Goal: Register for event/course

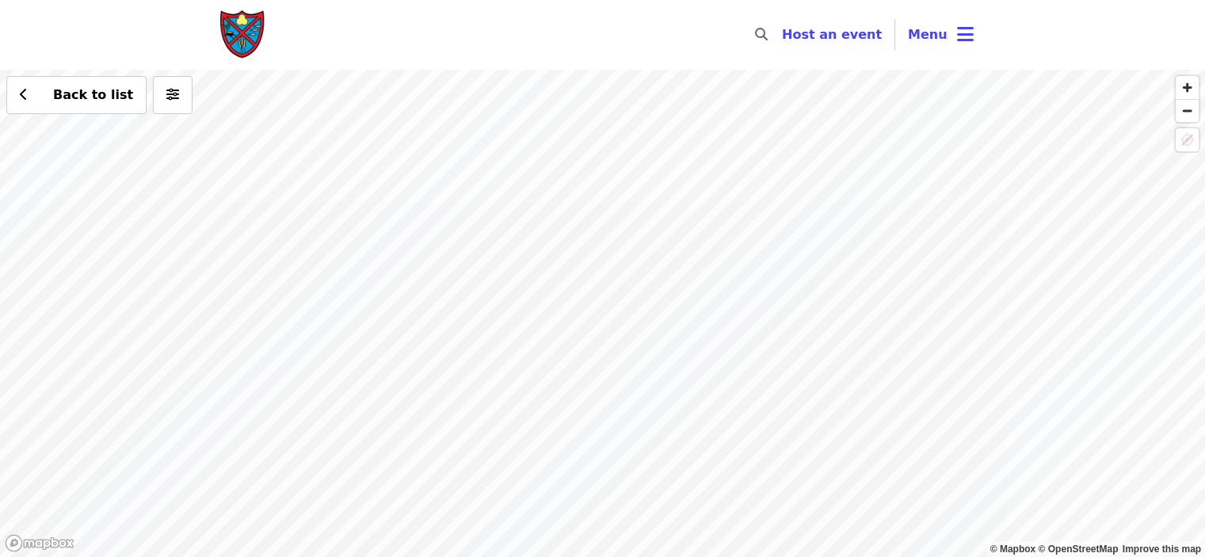
click at [739, 129] on div "Back to list" at bounding box center [602, 313] width 1205 height 487
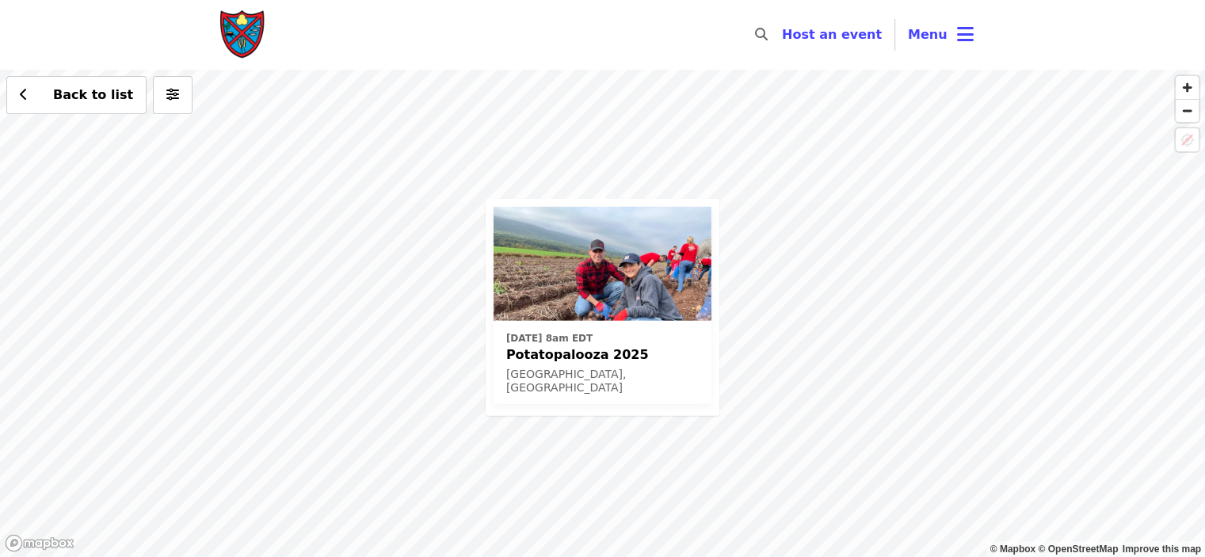
click at [554, 347] on span "Potatopalooza 2025" at bounding box center [602, 354] width 192 height 19
click at [910, 271] on div "[DATE] 8am EDT Potatopalooza 2025 [GEOGRAPHIC_DATA], [GEOGRAPHIC_DATA] Back to …" at bounding box center [602, 313] width 1205 height 487
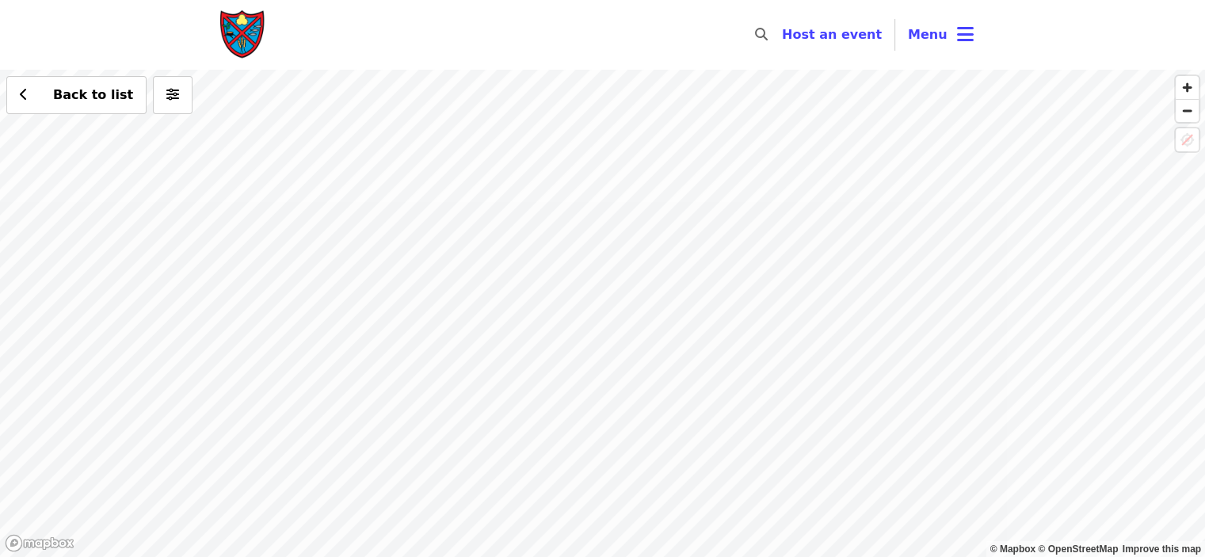
click at [528, 301] on div "Back to list" at bounding box center [602, 313] width 1205 height 487
click at [526, 336] on div "Back to list" at bounding box center [602, 313] width 1205 height 487
click at [513, 291] on div "Back to list" at bounding box center [602, 313] width 1205 height 487
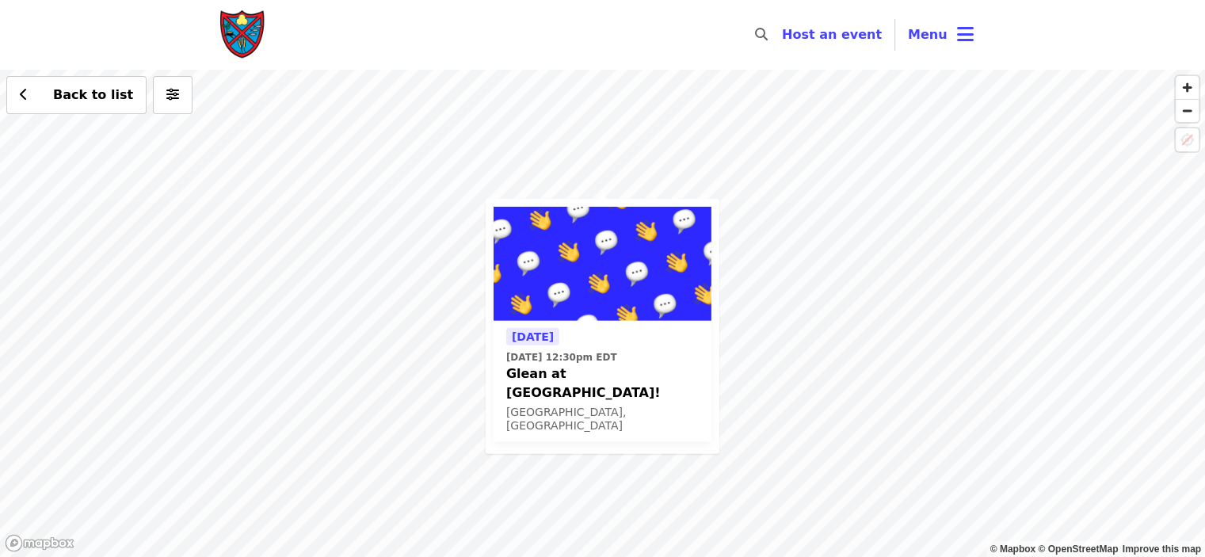
click at [1022, 330] on div "[DATE] [DATE] 12:30pm EDT Glean at [GEOGRAPHIC_DATA]! [GEOGRAPHIC_DATA], [GEOGR…" at bounding box center [602, 313] width 1205 height 487
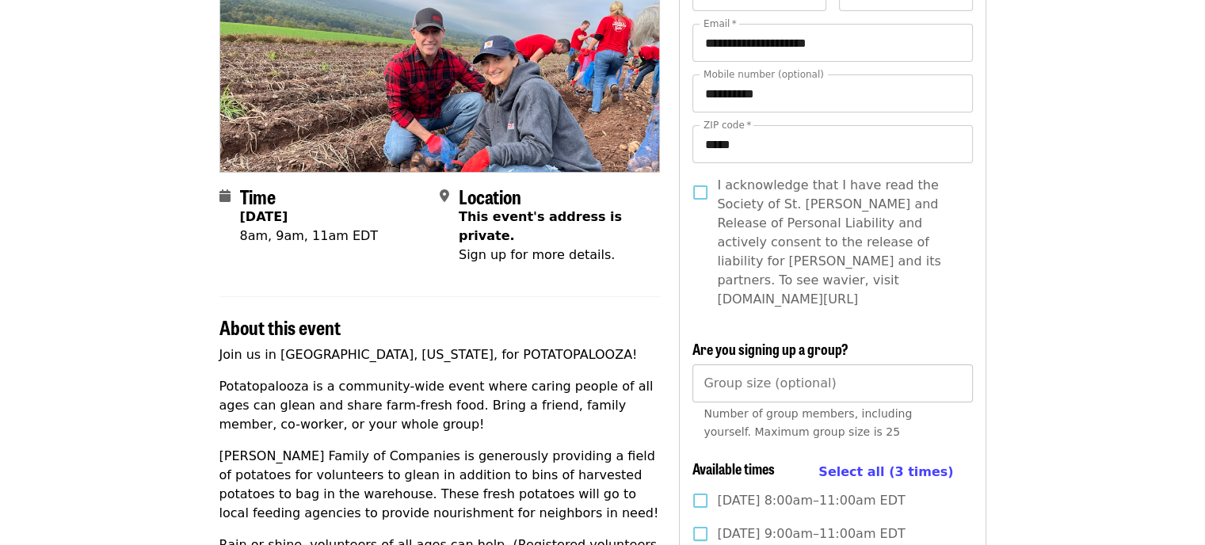
scroll to position [238, 0]
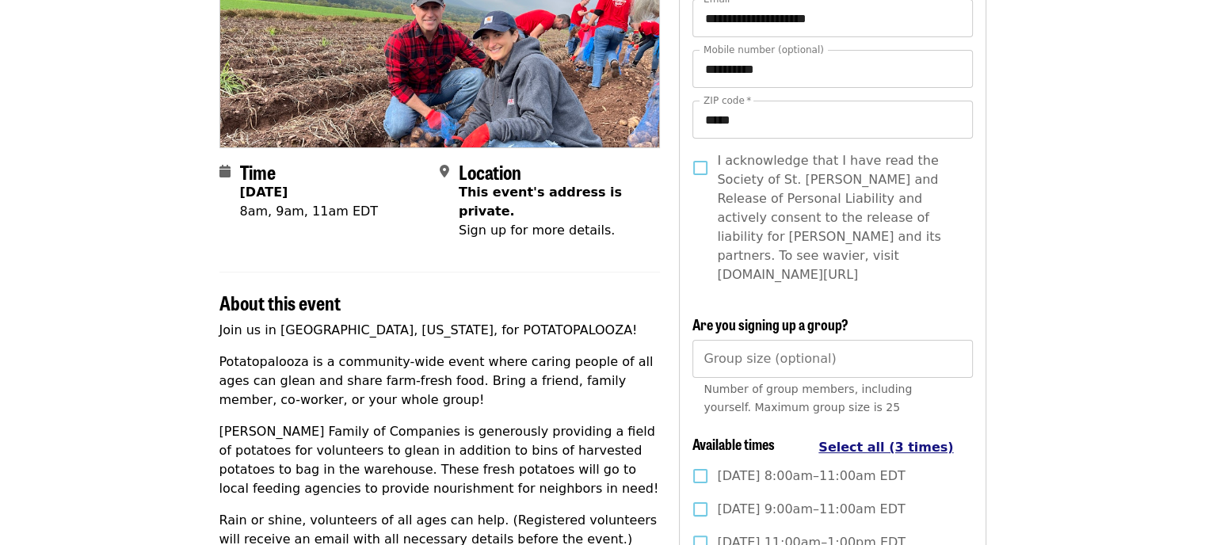
click at [869, 440] on span "Select all (3 times)" at bounding box center [885, 447] width 135 height 15
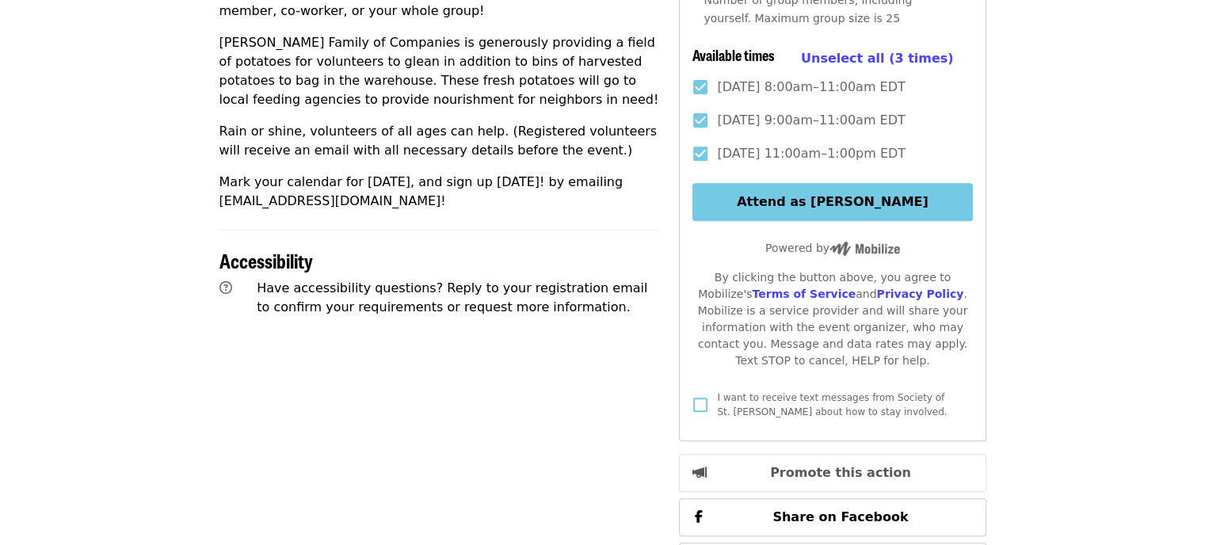
scroll to position [634, 0]
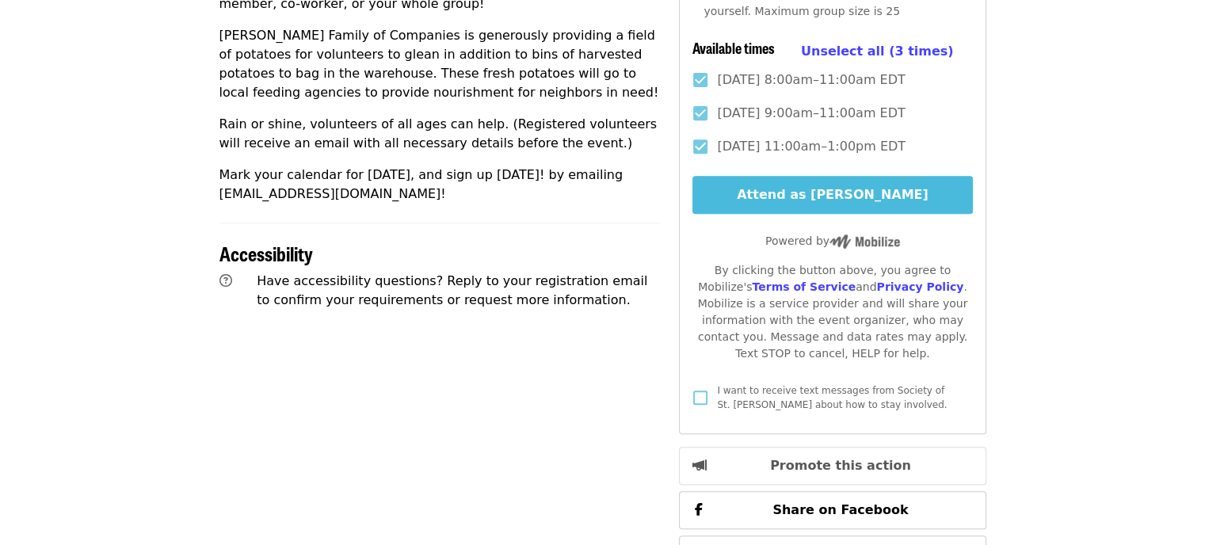
click at [830, 176] on button "Attend as [PERSON_NAME]" at bounding box center [832, 195] width 280 height 38
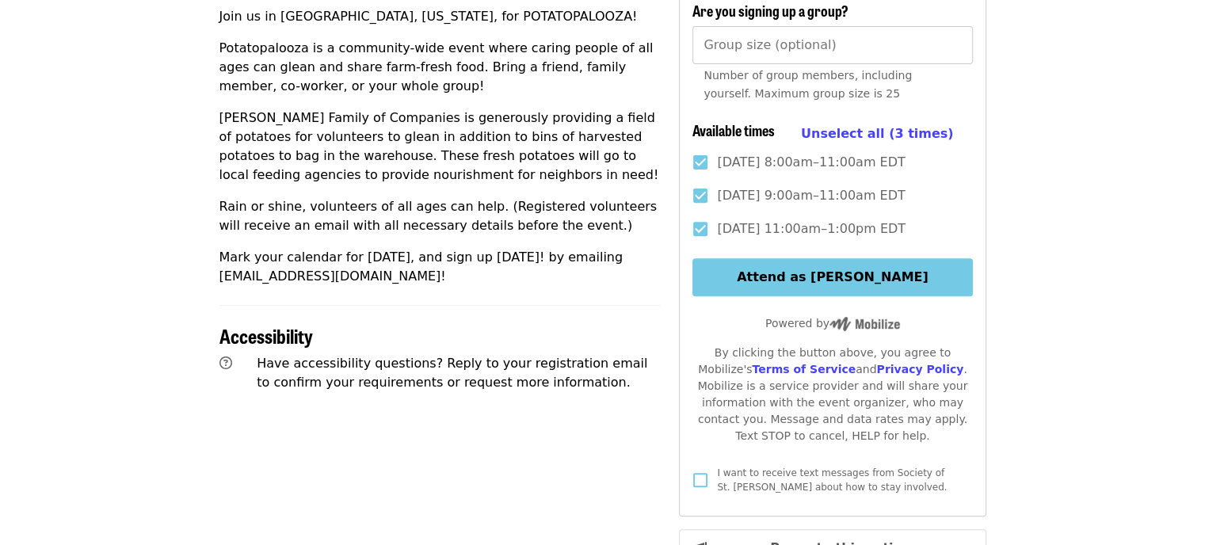
scroll to position [554, 0]
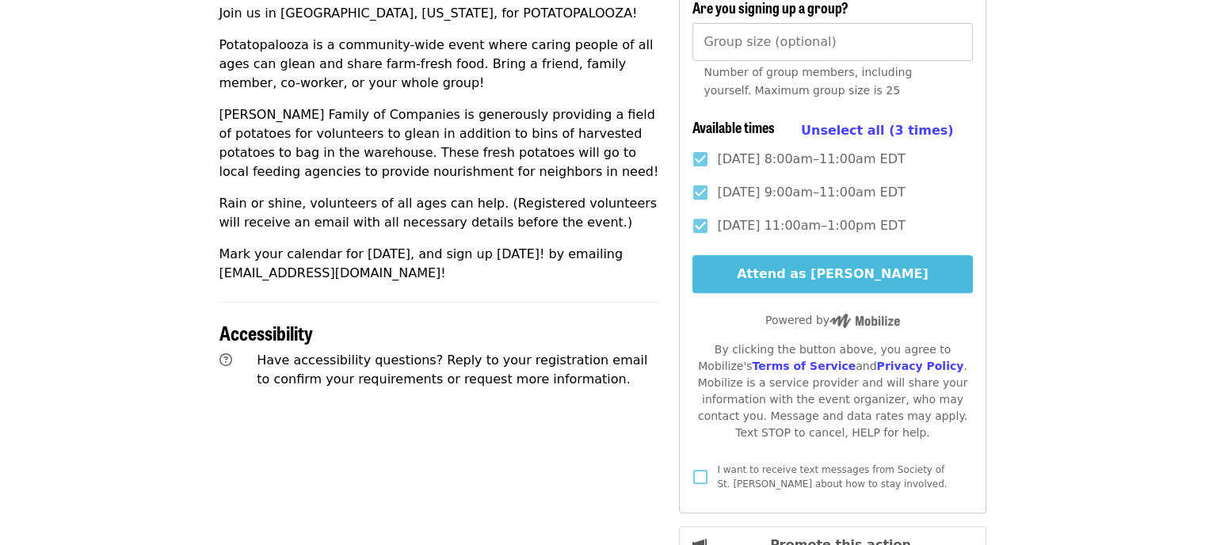
click at [840, 259] on button "Attend as [PERSON_NAME]" at bounding box center [832, 274] width 280 height 38
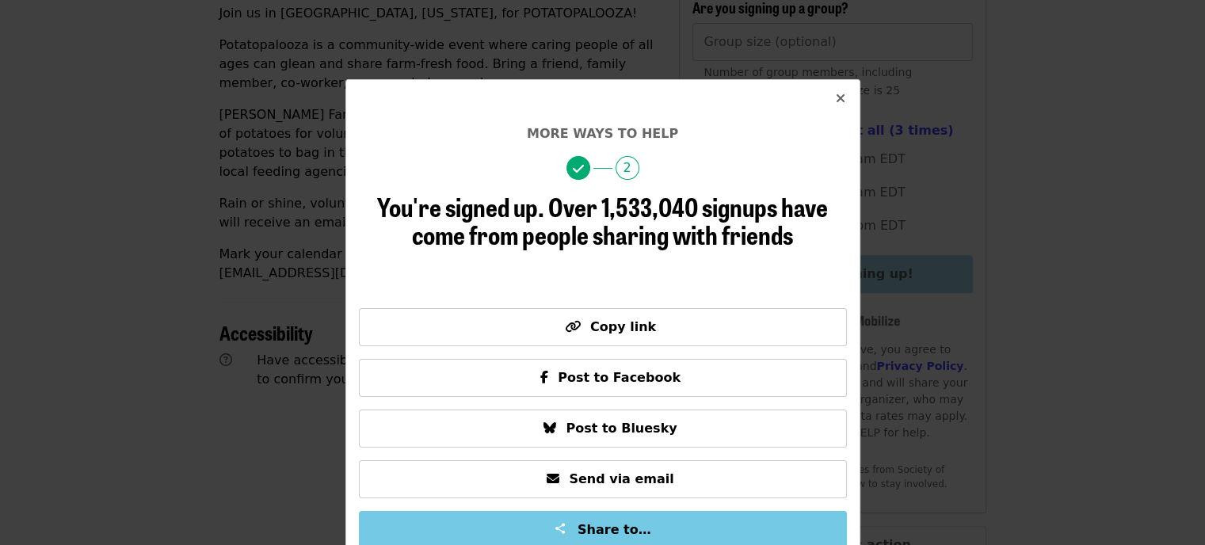
click at [836, 101] on icon "times icon" at bounding box center [841, 98] width 10 height 15
